Goal: Information Seeking & Learning: Learn about a topic

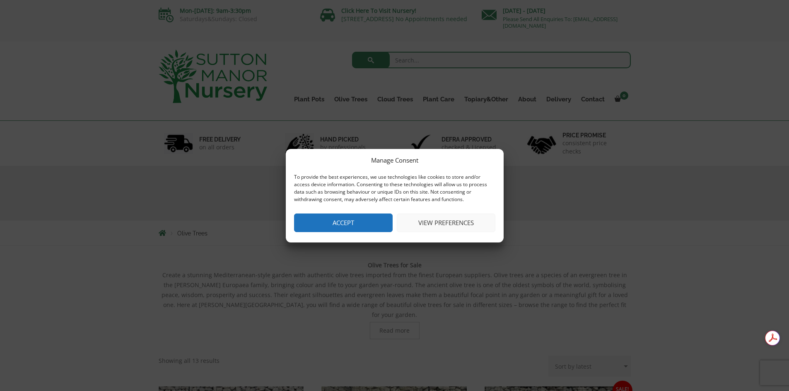
click at [318, 219] on button "Accept" at bounding box center [343, 223] width 99 height 19
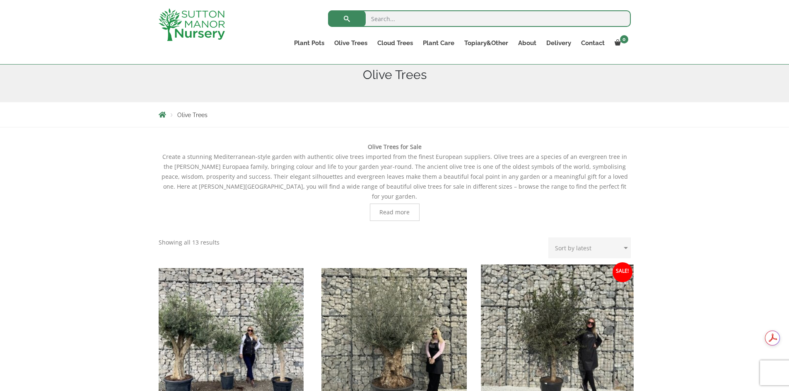
scroll to position [207, 0]
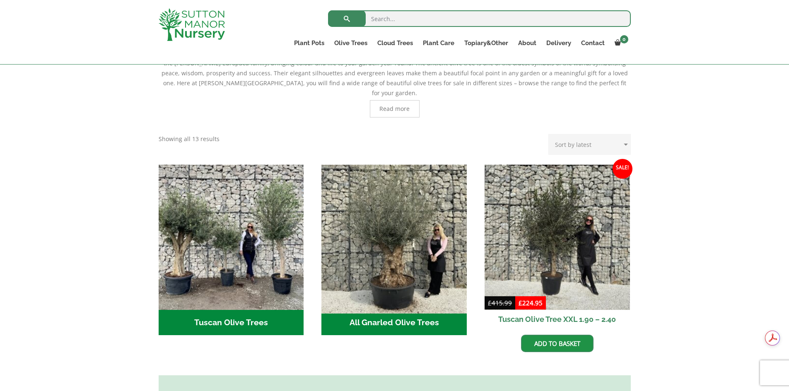
click at [407, 269] on img "Visit product category All Gnarled Olive Trees" at bounding box center [394, 237] width 152 height 152
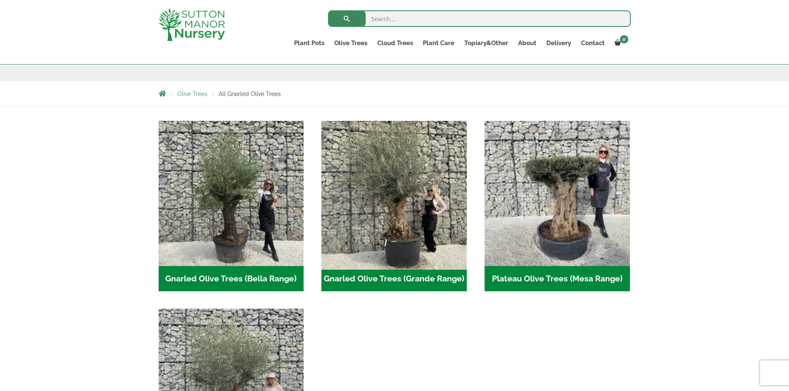
scroll to position [124, 0]
click at [394, 249] on img "Visit product category Gnarled Olive Trees (Grande Range)" at bounding box center [394, 194] width 152 height 152
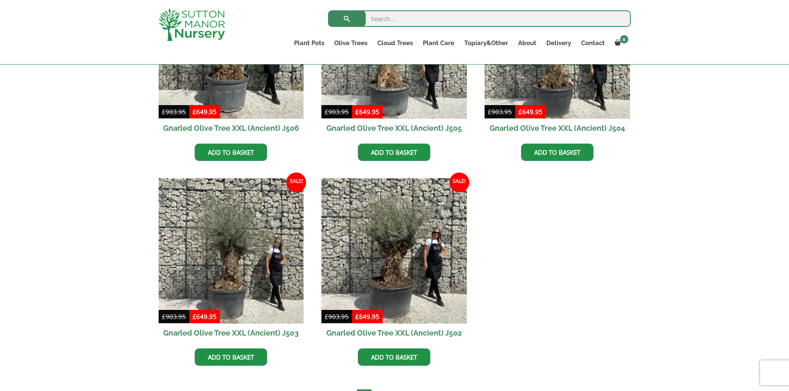
scroll to position [1201, 0]
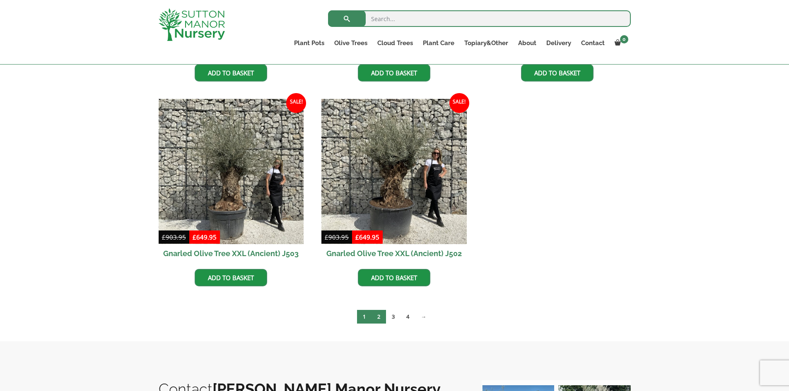
click at [377, 319] on link "2" at bounding box center [379, 317] width 14 height 14
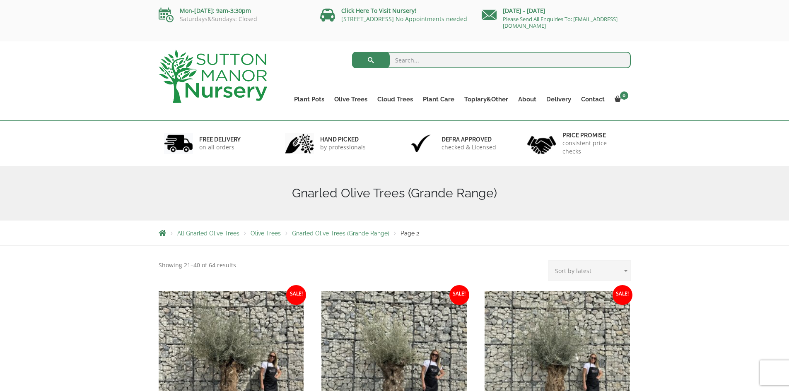
click at [624, 270] on select "Sort by popularity Sort by latest Sort by price: low to high Sort by price: hig…" at bounding box center [589, 271] width 82 height 21
select select "price-desc"
click at [550, 261] on select "Sort by popularity Sort by latest Sort by price: low to high Sort by price: hig…" at bounding box center [589, 271] width 82 height 21
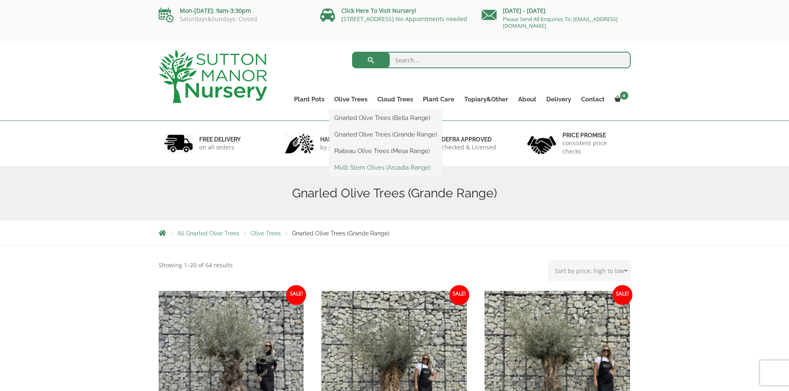
click at [370, 164] on link "Multi Stem Olives (Arcadia Range)" at bounding box center [385, 168] width 113 height 12
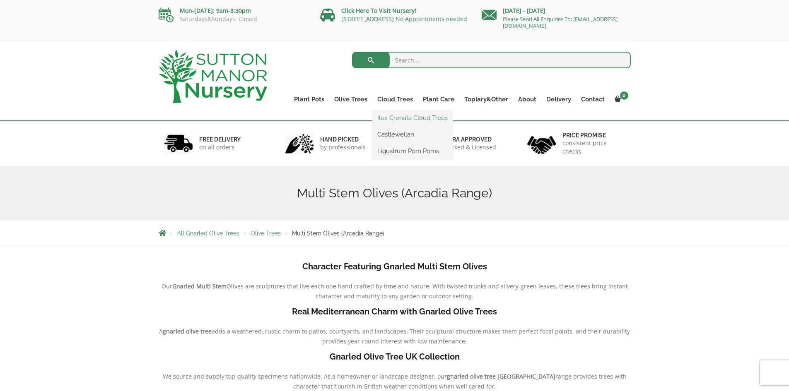
click at [401, 118] on link "Ilex Crenata Cloud Trees" at bounding box center [412, 118] width 80 height 12
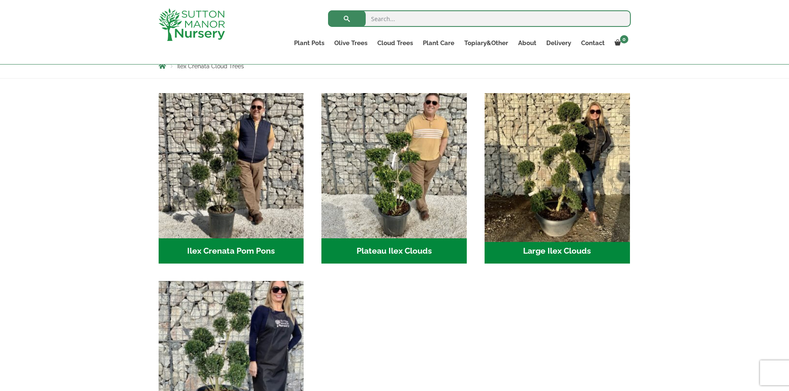
scroll to position [151, 0]
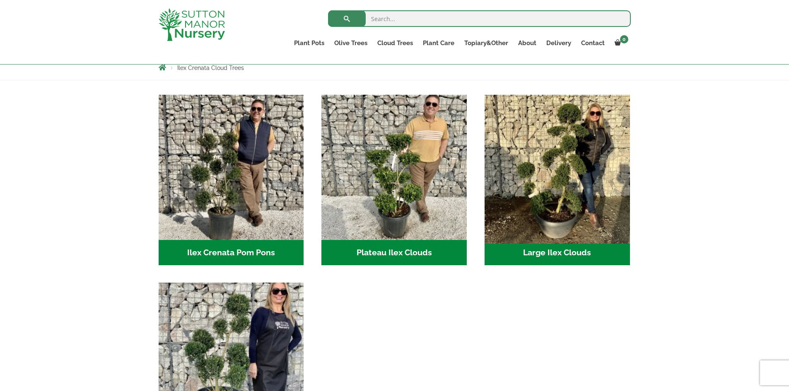
click at [591, 171] on img "Visit product category Large Ilex Clouds" at bounding box center [557, 167] width 152 height 152
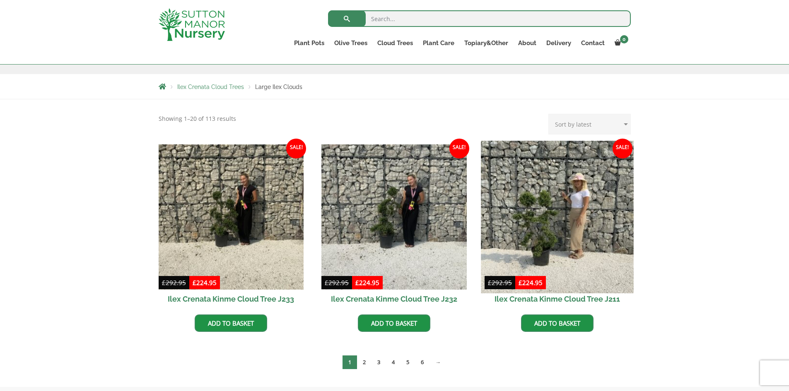
scroll to position [68, 0]
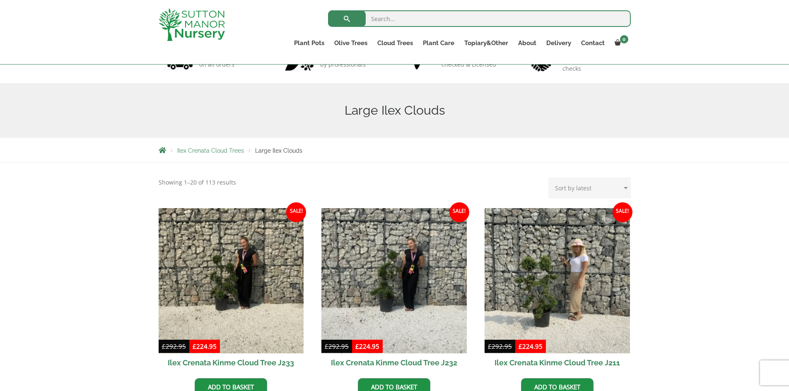
click at [624, 187] on select "Sort by popularity Sort by latest Sort by price: low to high Sort by price: hig…" at bounding box center [589, 188] width 82 height 21
select select "price-desc"
click at [550, 178] on select "Sort by popularity Sort by latest Sort by price: low to high Sort by price: hig…" at bounding box center [589, 188] width 82 height 21
click at [560, 44] on link "Delivery" at bounding box center [558, 43] width 35 height 12
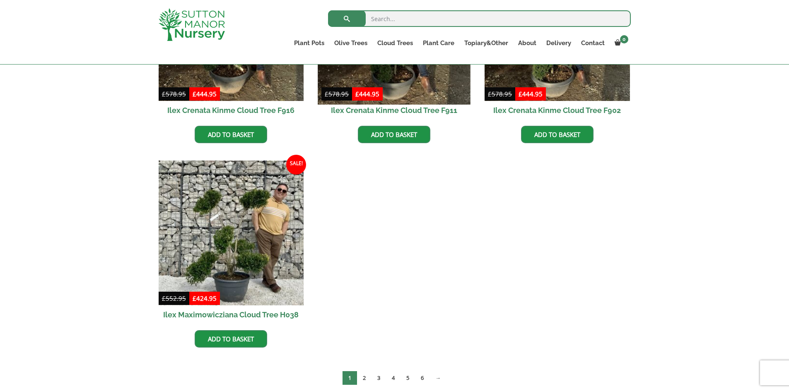
scroll to position [731, 0]
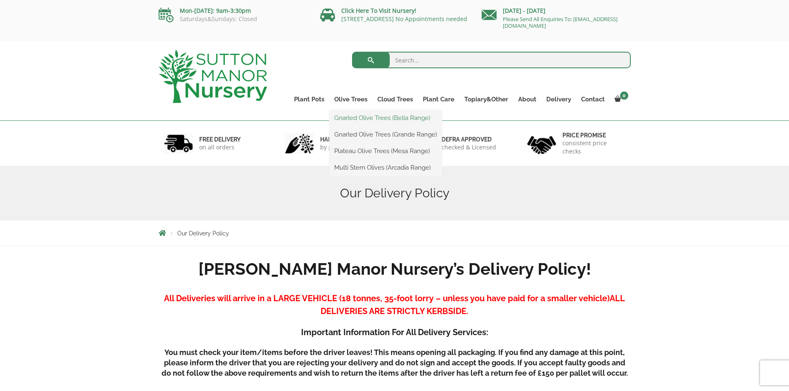
click at [361, 116] on link "Gnarled Olive Trees (Bella Range)" at bounding box center [385, 118] width 113 height 12
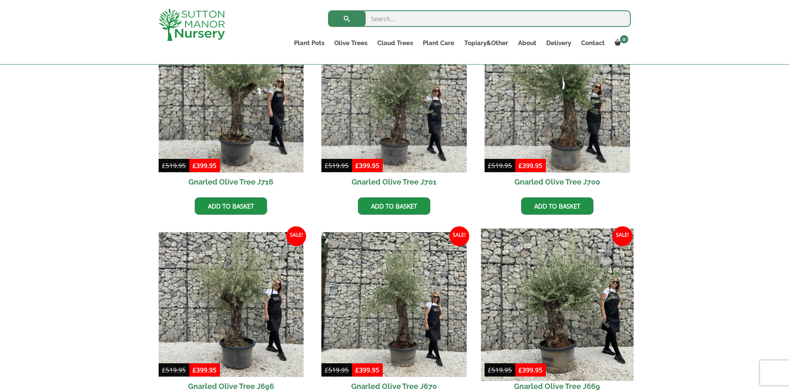
scroll to position [358, 0]
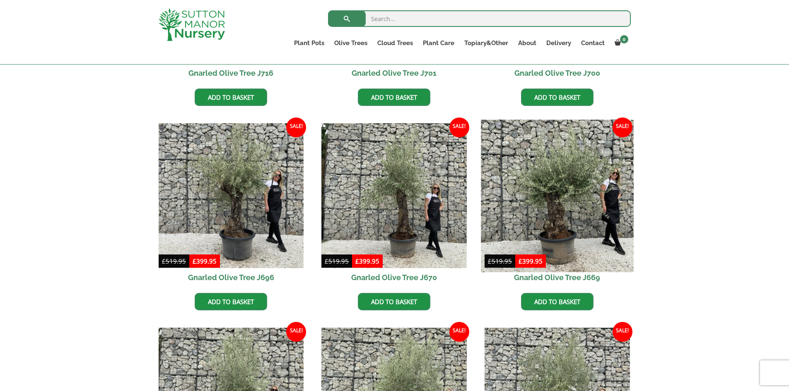
click at [517, 204] on img at bounding box center [557, 196] width 152 height 152
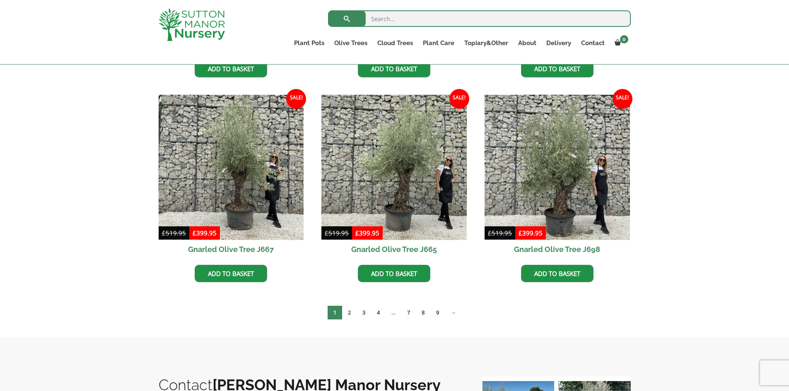
scroll to position [316, 0]
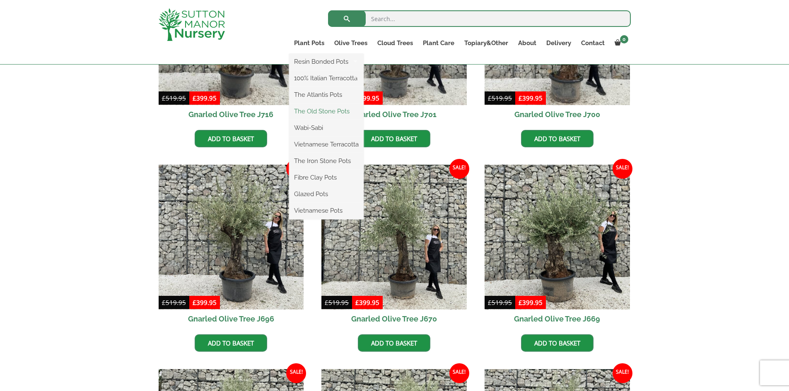
click at [316, 109] on link "The Old Stone Pots" at bounding box center [326, 111] width 75 height 12
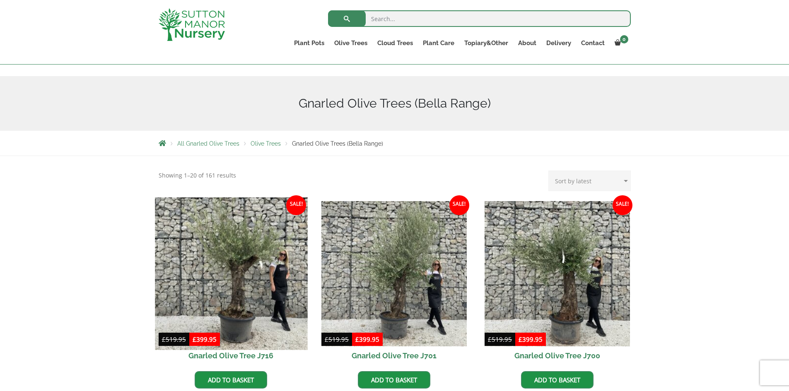
scroll to position [68, 0]
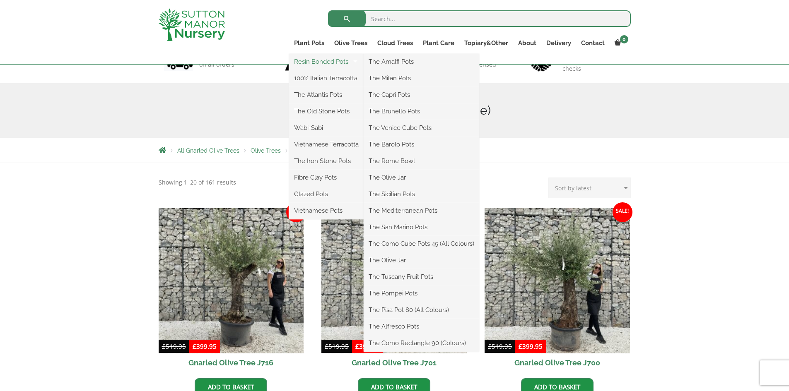
click at [310, 63] on link "Resin Bonded Pots" at bounding box center [326, 62] width 75 height 12
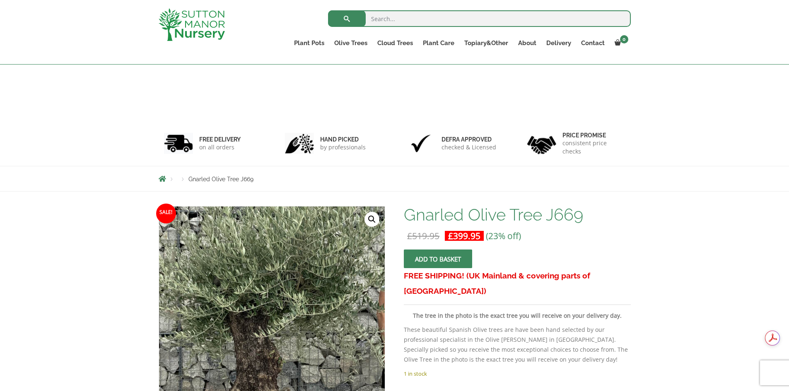
scroll to position [109, 0]
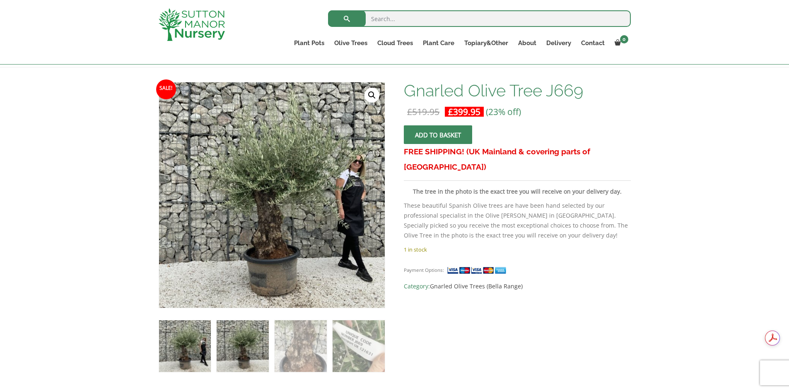
click at [236, 348] on img at bounding box center [243, 347] width 52 height 52
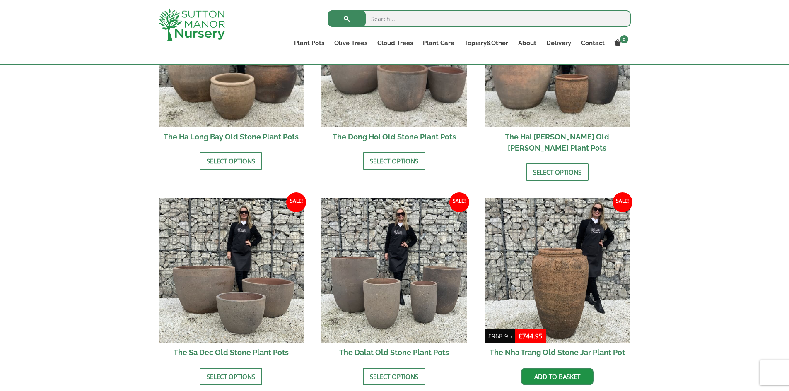
scroll to position [373, 0]
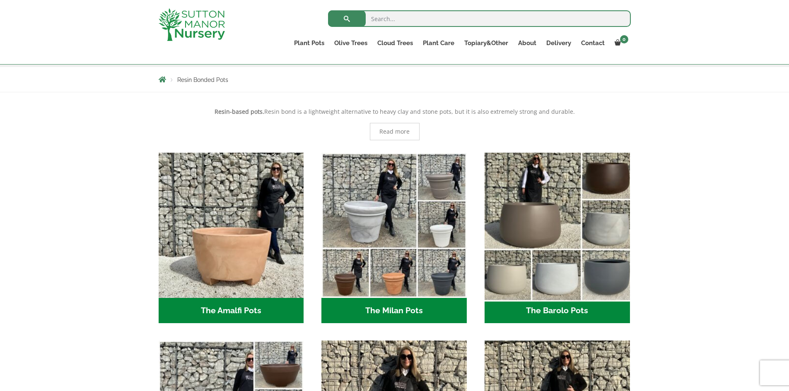
scroll to position [207, 0]
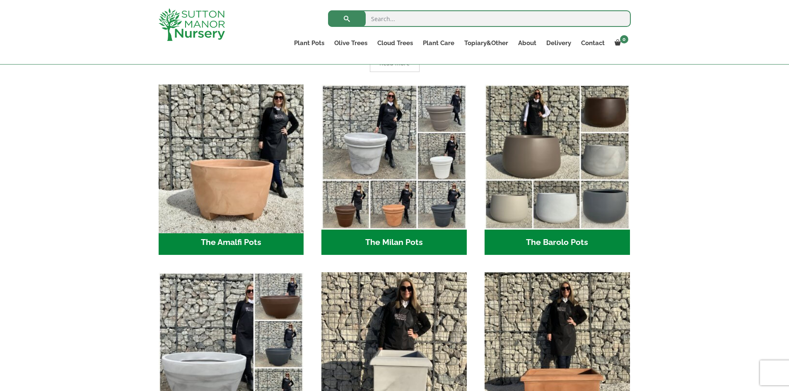
click at [248, 201] on img "Visit product category The Amalfi Pots" at bounding box center [231, 157] width 152 height 152
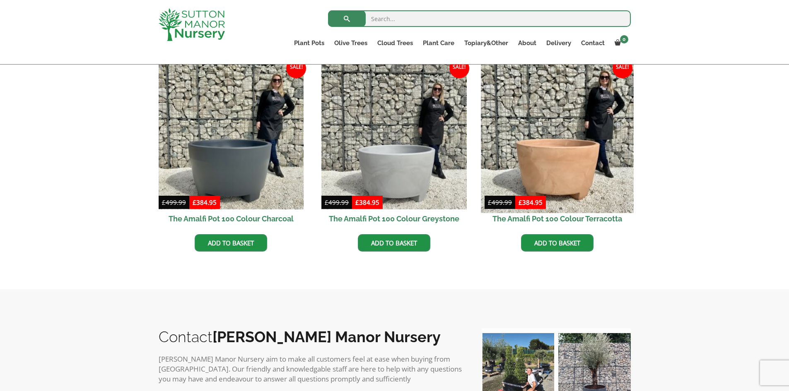
click at [545, 170] on img at bounding box center [557, 136] width 152 height 152
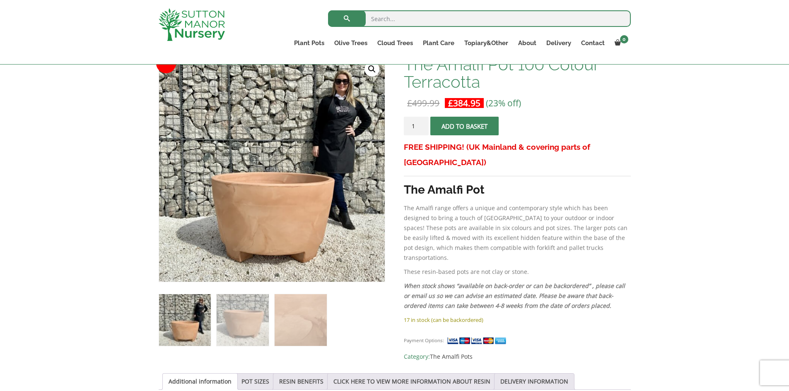
scroll to position [83, 0]
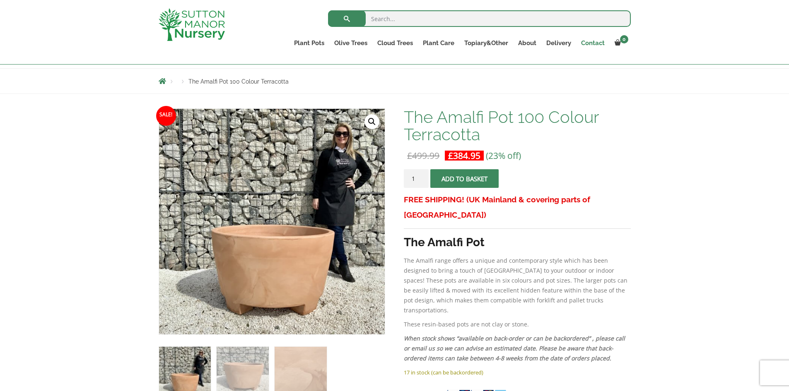
click at [586, 43] on link "Contact" at bounding box center [593, 43] width 34 height 12
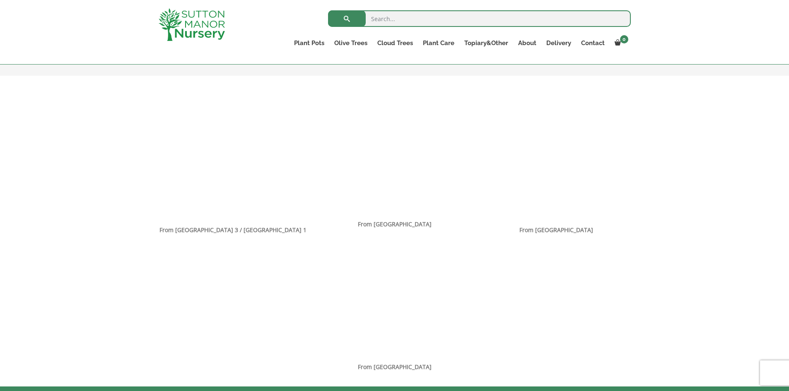
scroll to position [497, 0]
